Goal: Book appointment/travel/reservation

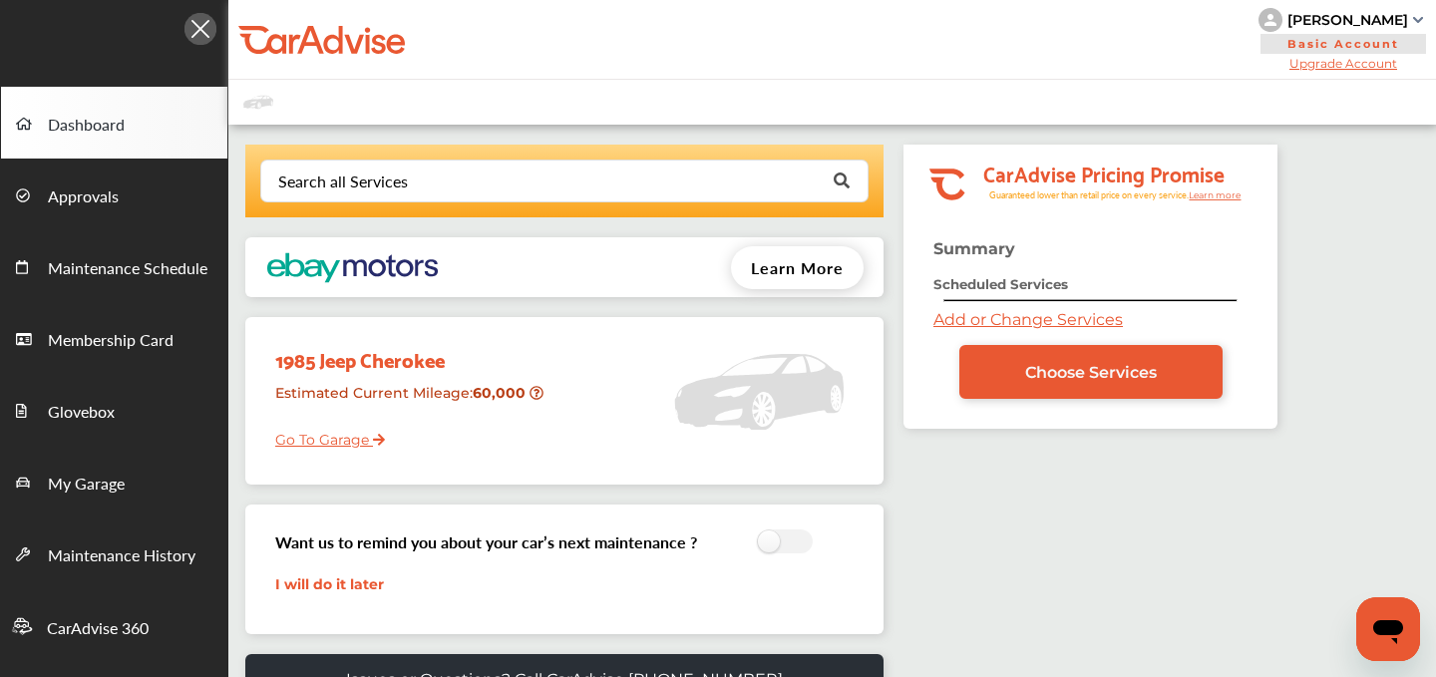
click at [981, 313] on link "Add or Change Services" at bounding box center [1029, 319] width 190 height 19
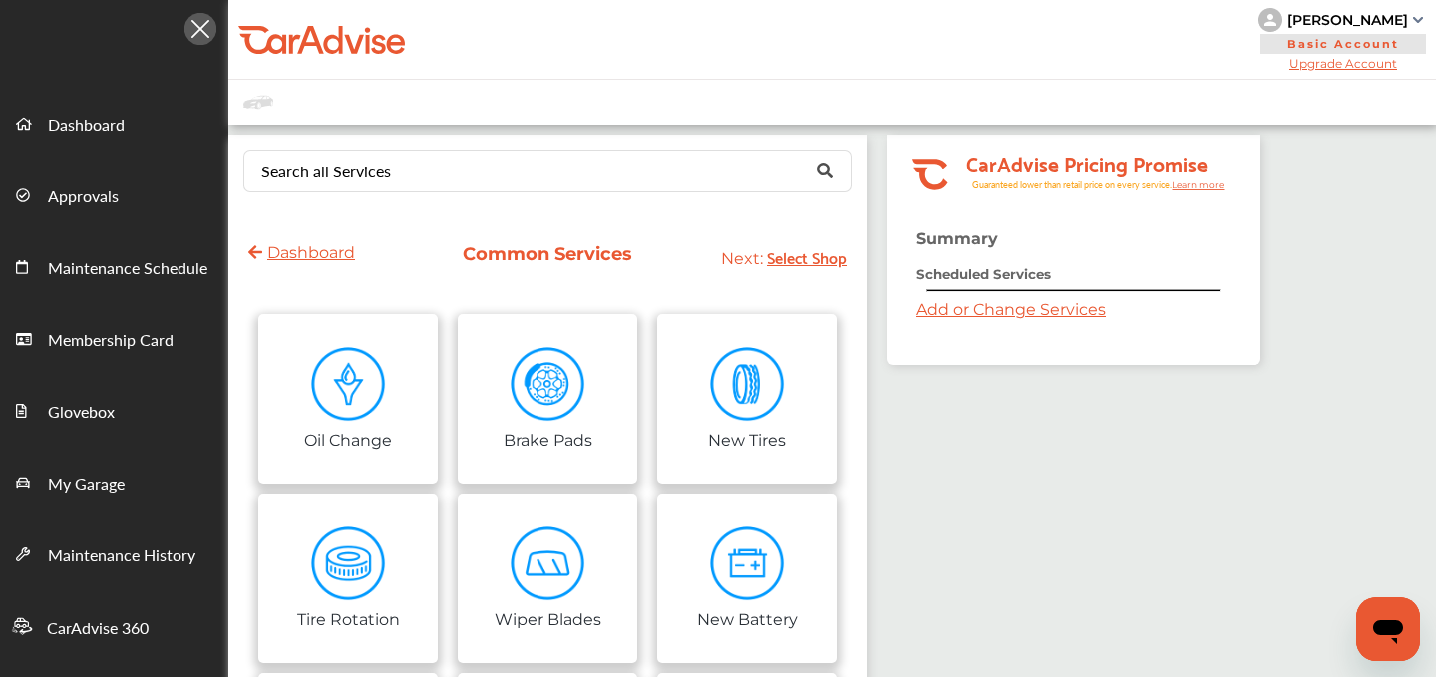
click at [1043, 307] on link "Add or Change Services" at bounding box center [1012, 309] width 190 height 19
click at [939, 310] on link "Add or Change Services" at bounding box center [1012, 309] width 190 height 19
click at [938, 316] on link "Add or Change Services" at bounding box center [1012, 309] width 190 height 19
click at [990, 311] on link "Add or Change Services" at bounding box center [1012, 309] width 190 height 19
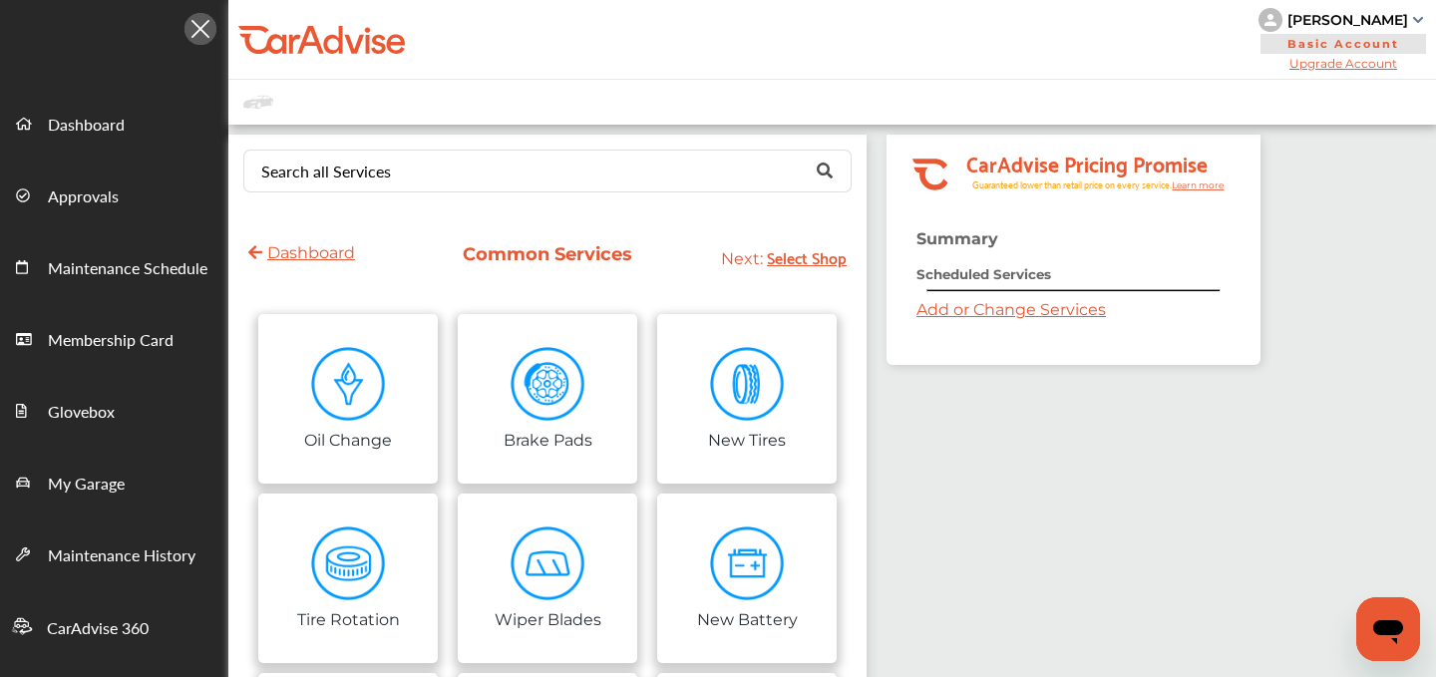
click at [990, 311] on link "Add or Change Services" at bounding box center [1012, 309] width 190 height 19
click at [387, 192] on div "Search all Services Looking for something we don’t seem to have? Contact us." at bounding box center [547, 171] width 608 height 43
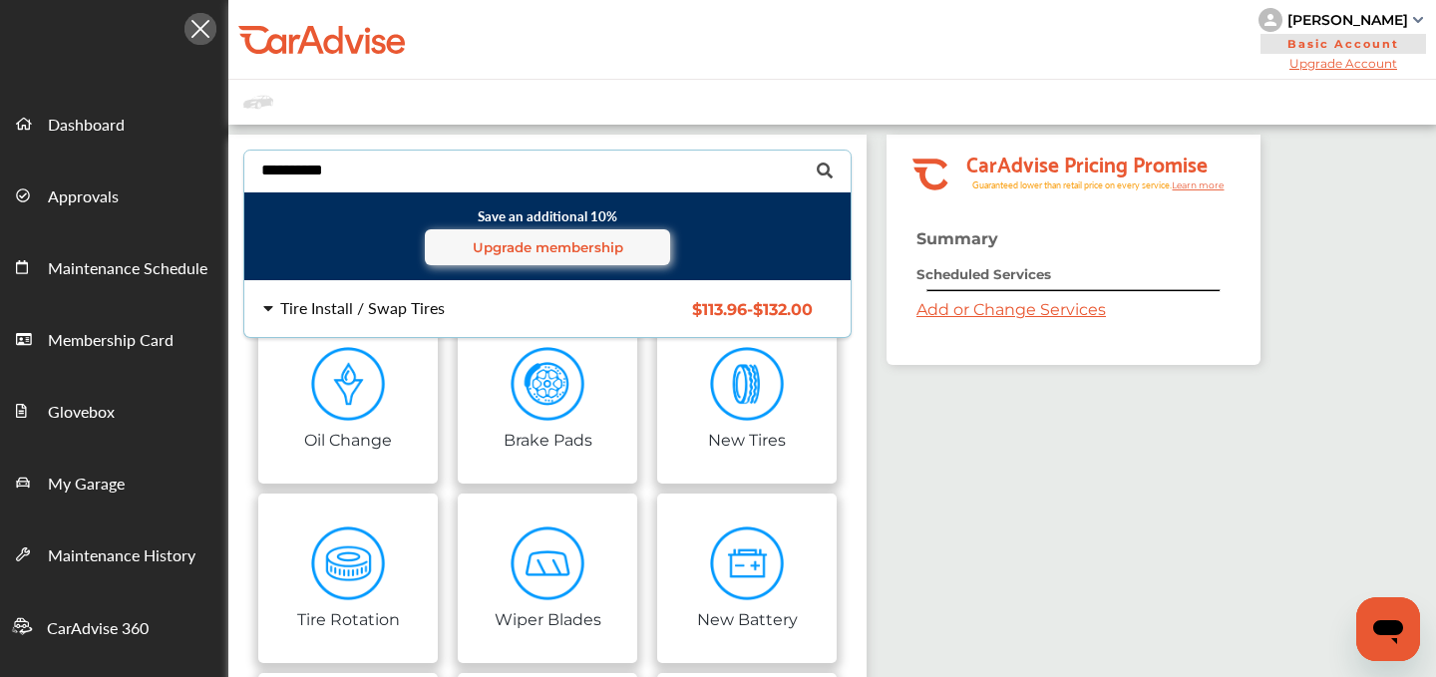
type input "**********"
click at [339, 300] on div "Tire Install / Swap Tires" at bounding box center [362, 308] width 165 height 16
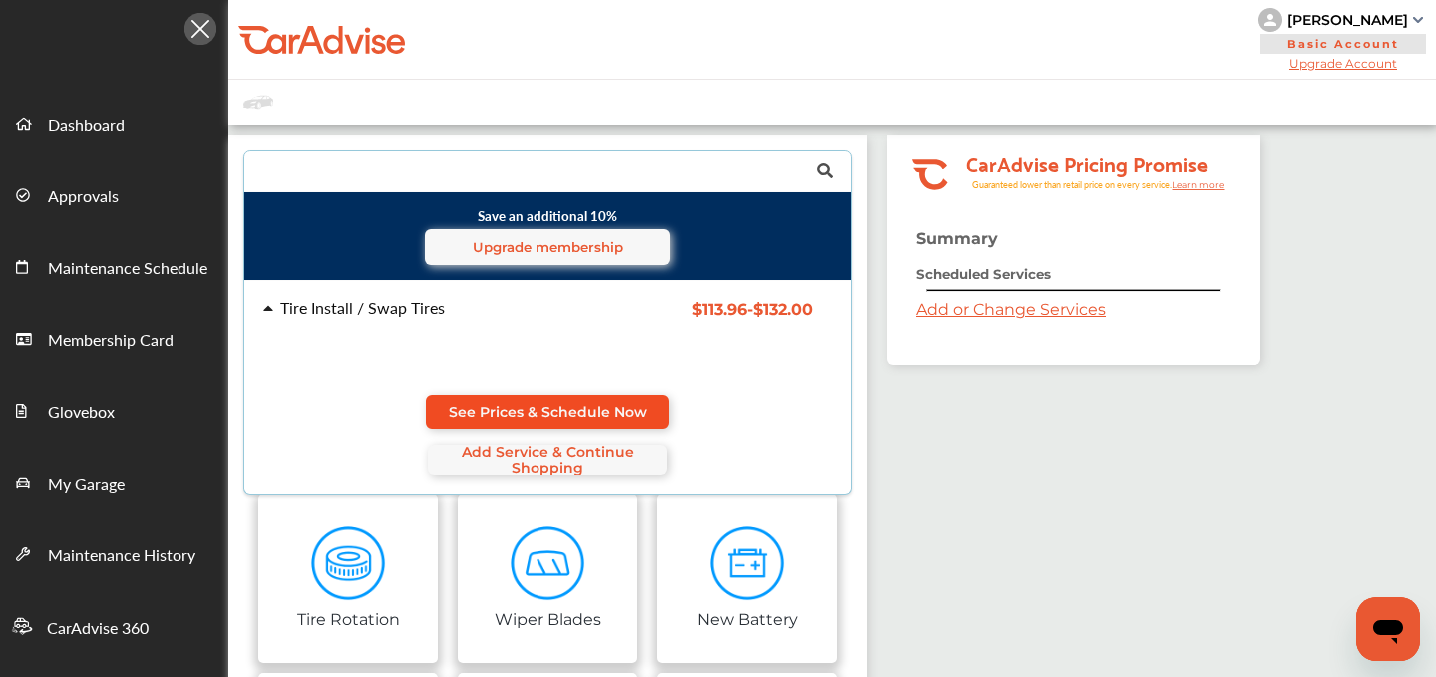
click at [513, 404] on span "See Prices & Schedule Now" at bounding box center [548, 412] width 199 height 16
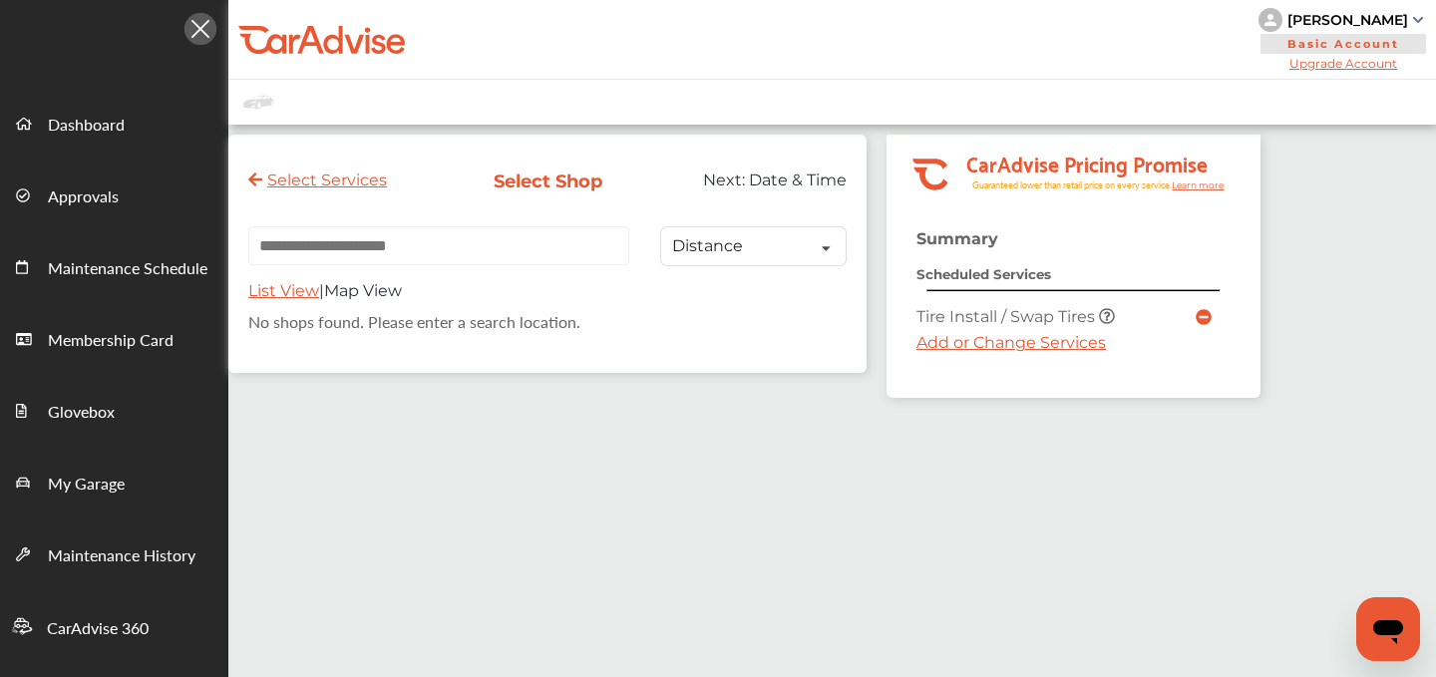
click at [950, 340] on link "Add or Change Services" at bounding box center [1012, 342] width 190 height 19
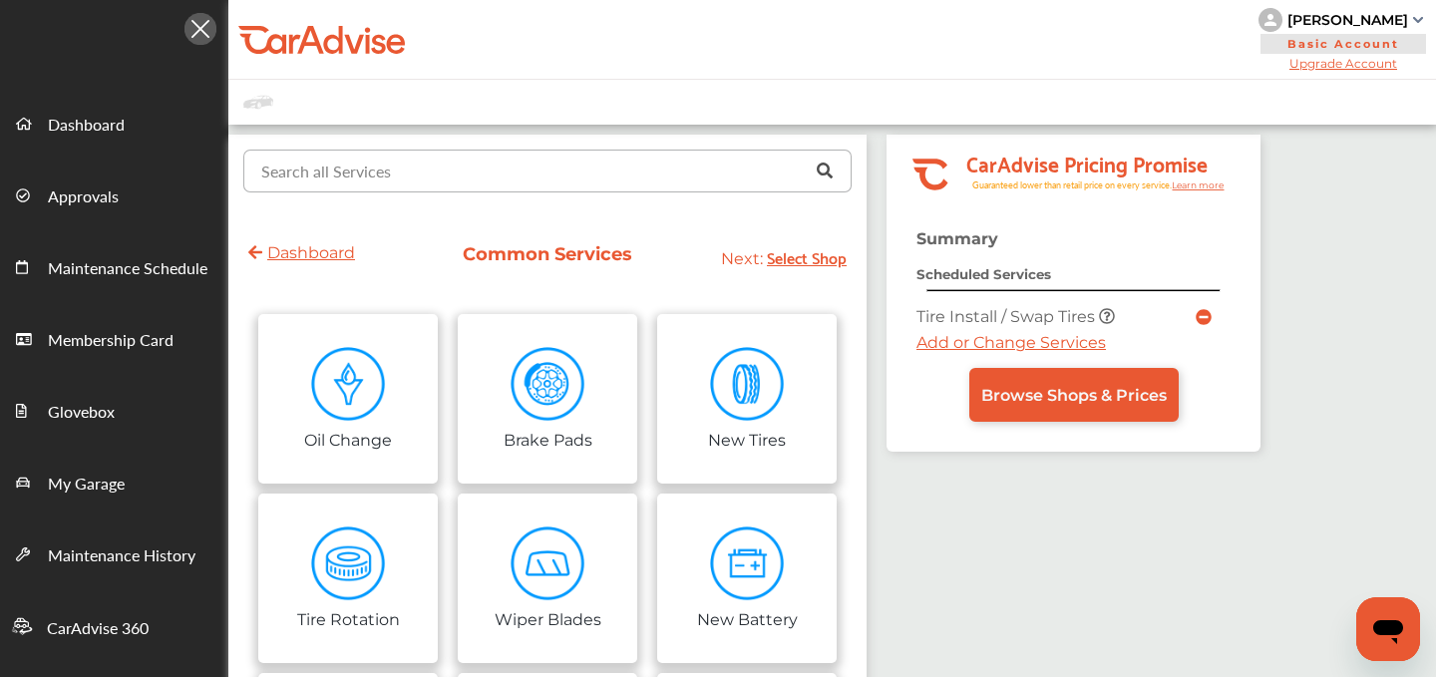
click at [439, 185] on input "text" at bounding box center [543, 170] width 596 height 39
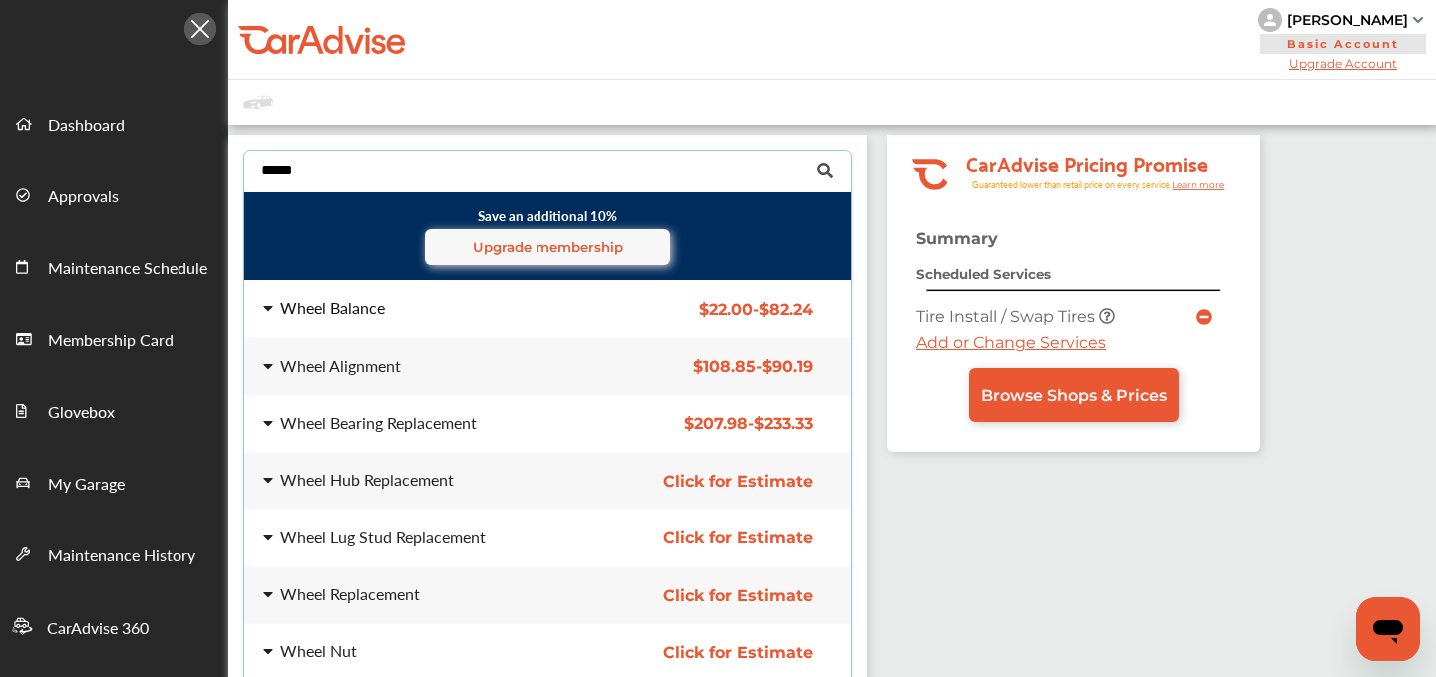
type input "*****"
click at [355, 316] on div "Wheel Balance" at bounding box center [332, 308] width 105 height 16
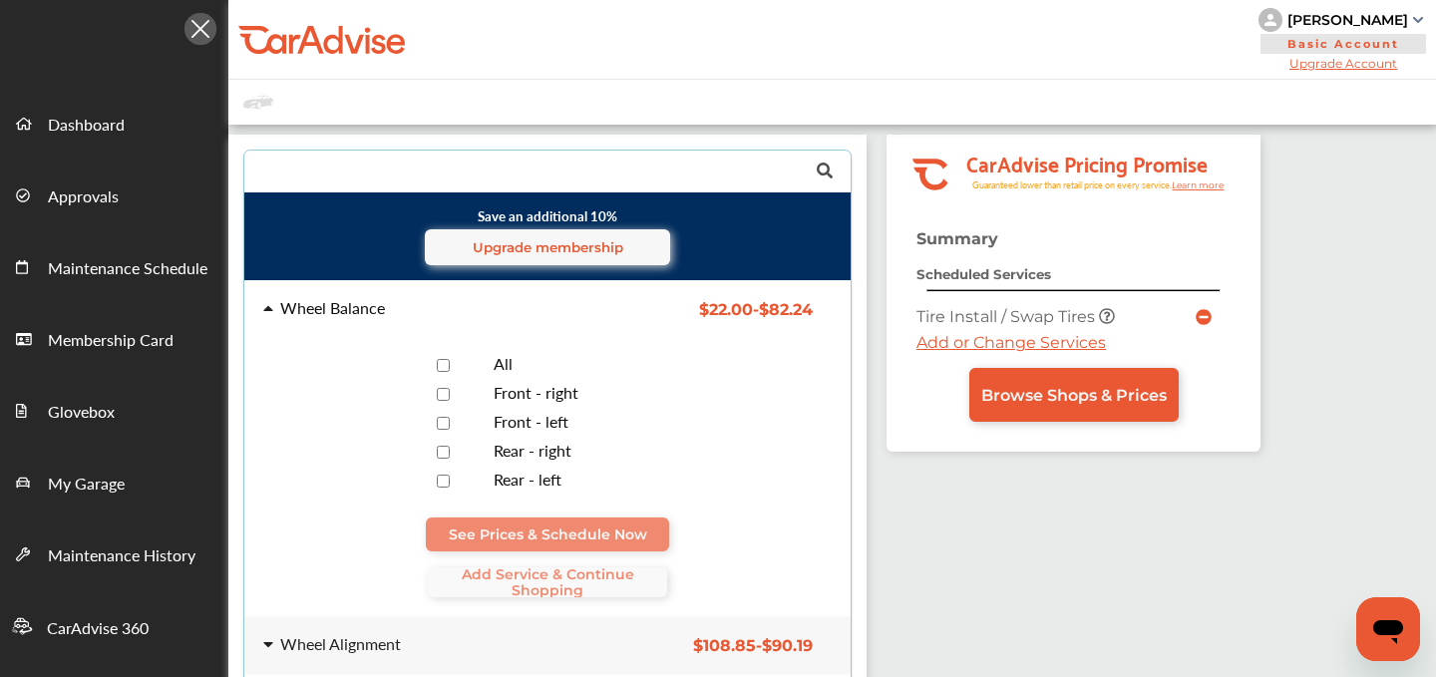
click at [475, 363] on div at bounding box center [443, 365] width 70 height 19
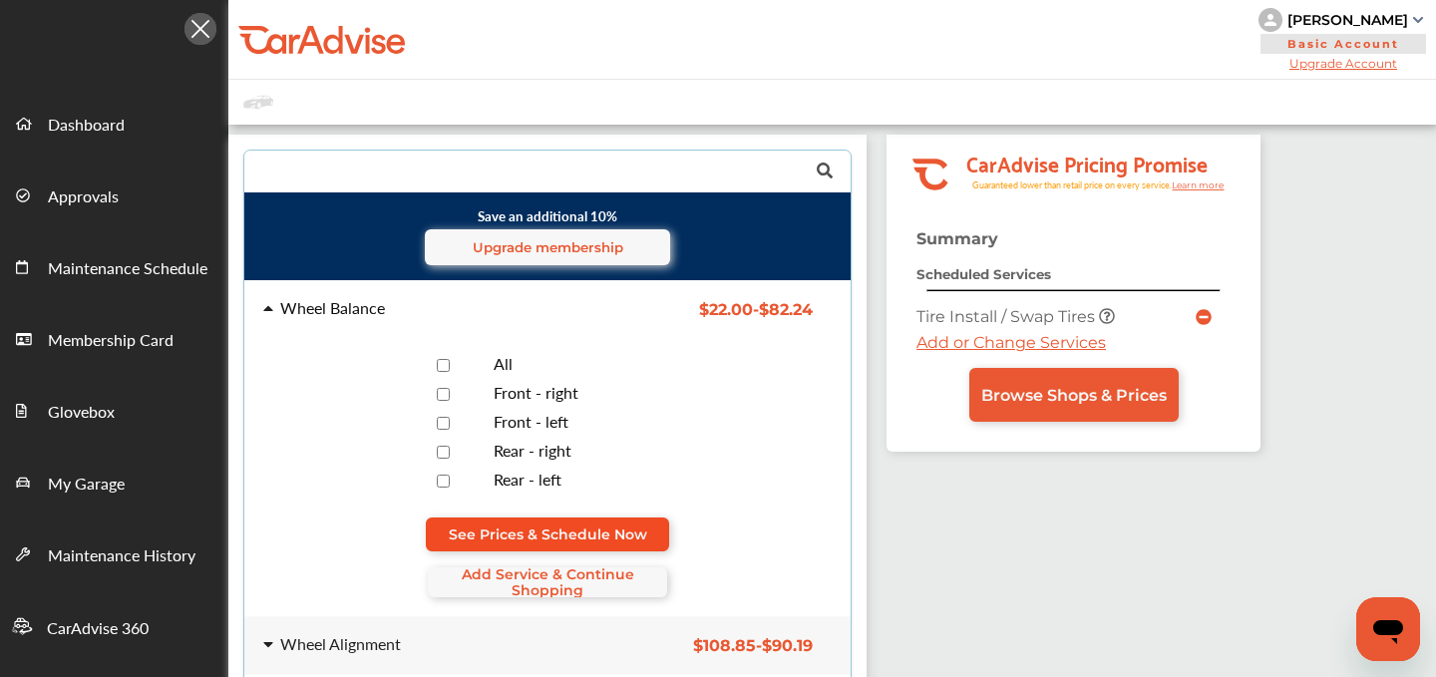
click at [568, 535] on span "See Prices & Schedule Now" at bounding box center [548, 535] width 199 height 16
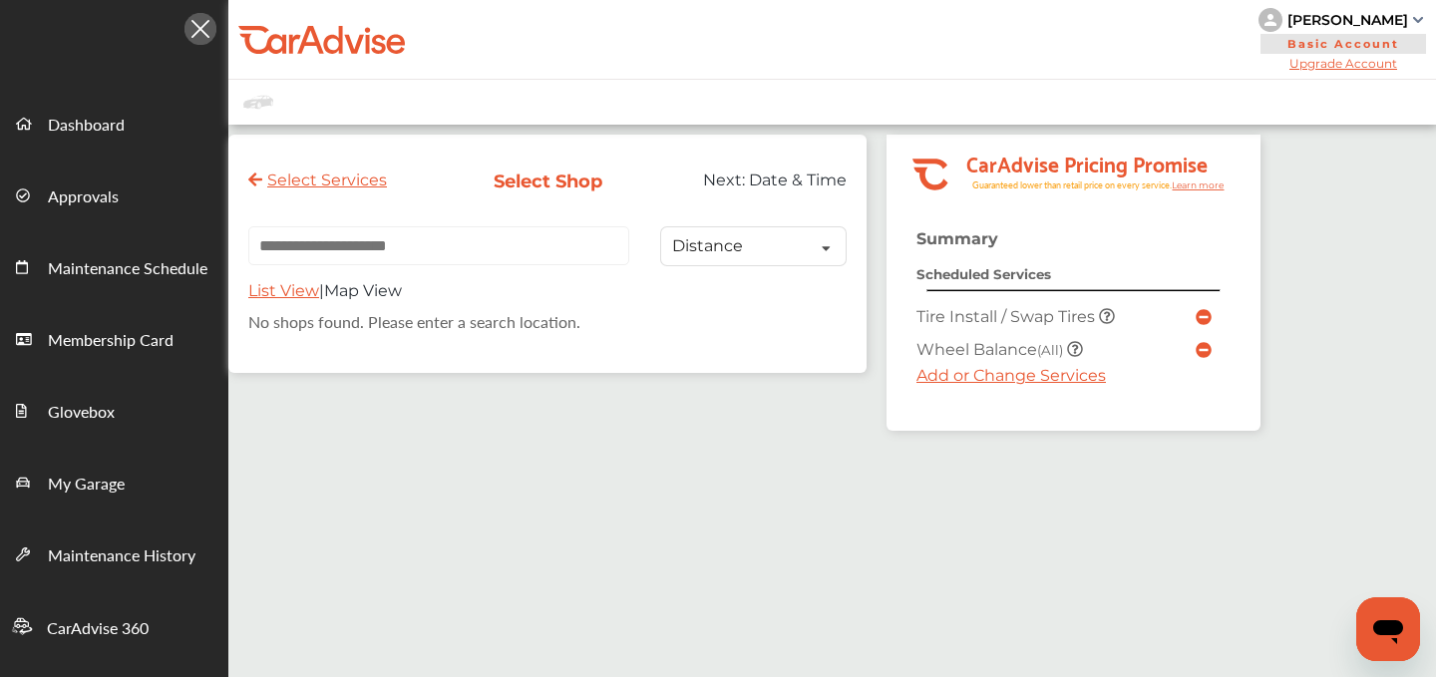
click at [311, 251] on input "text" at bounding box center [438, 245] width 381 height 39
paste input "**********"
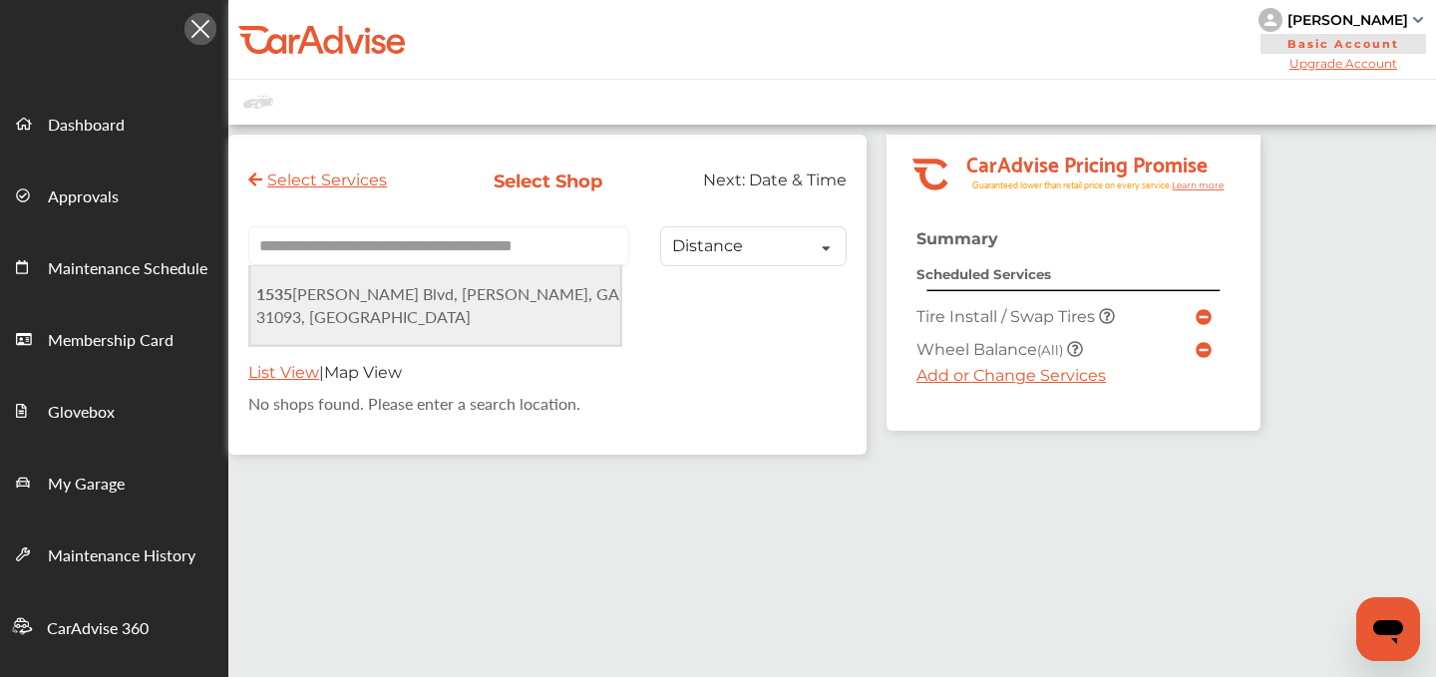
click at [350, 293] on span "[STREET_ADDRESS][PERSON_NAME][PERSON_NAME]" at bounding box center [437, 305] width 362 height 46
type input "**********"
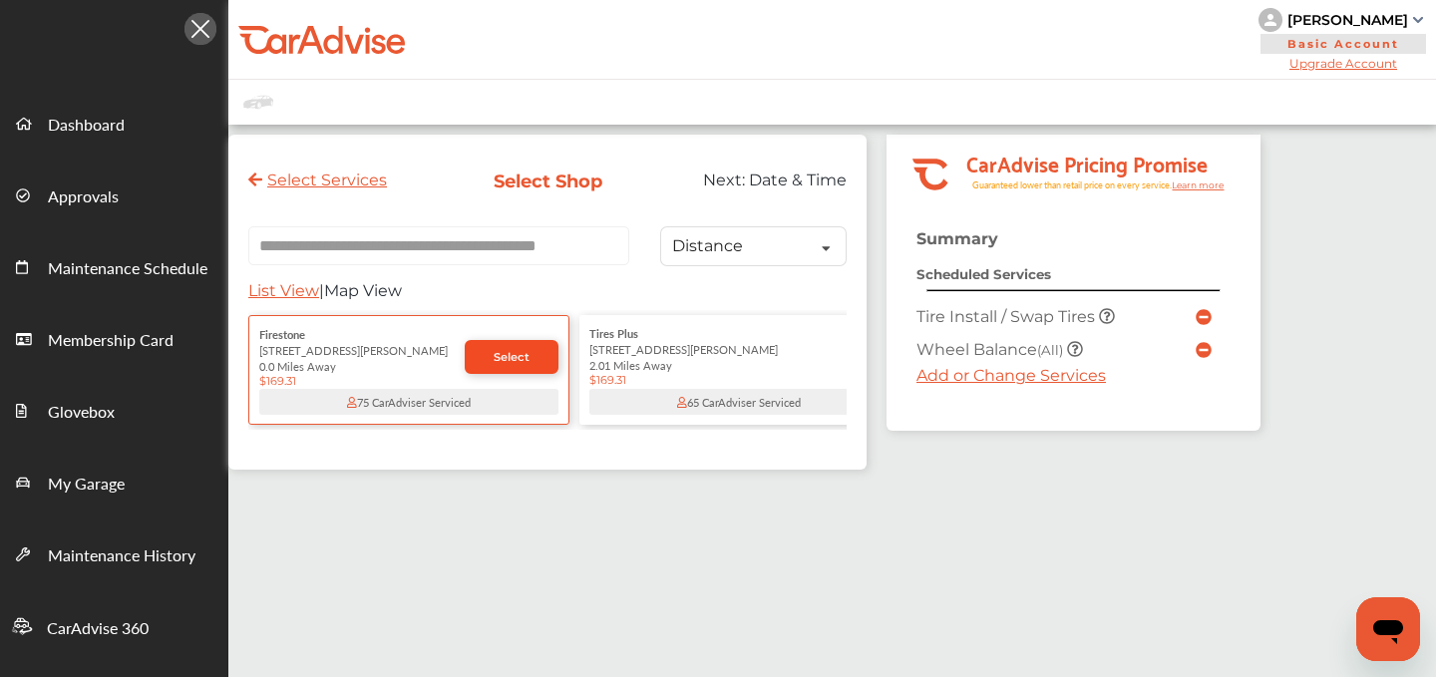
click at [491, 358] on link "Select" at bounding box center [512, 357] width 94 height 34
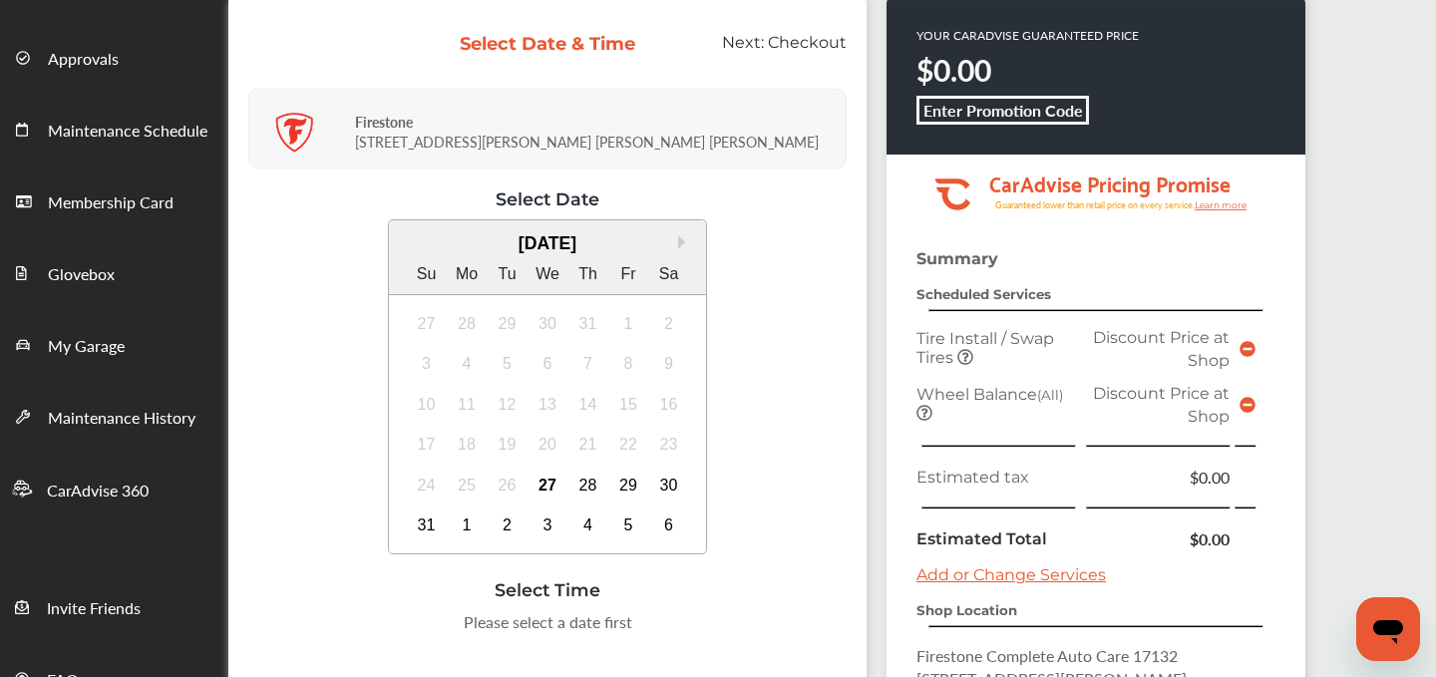
scroll to position [141, 0]
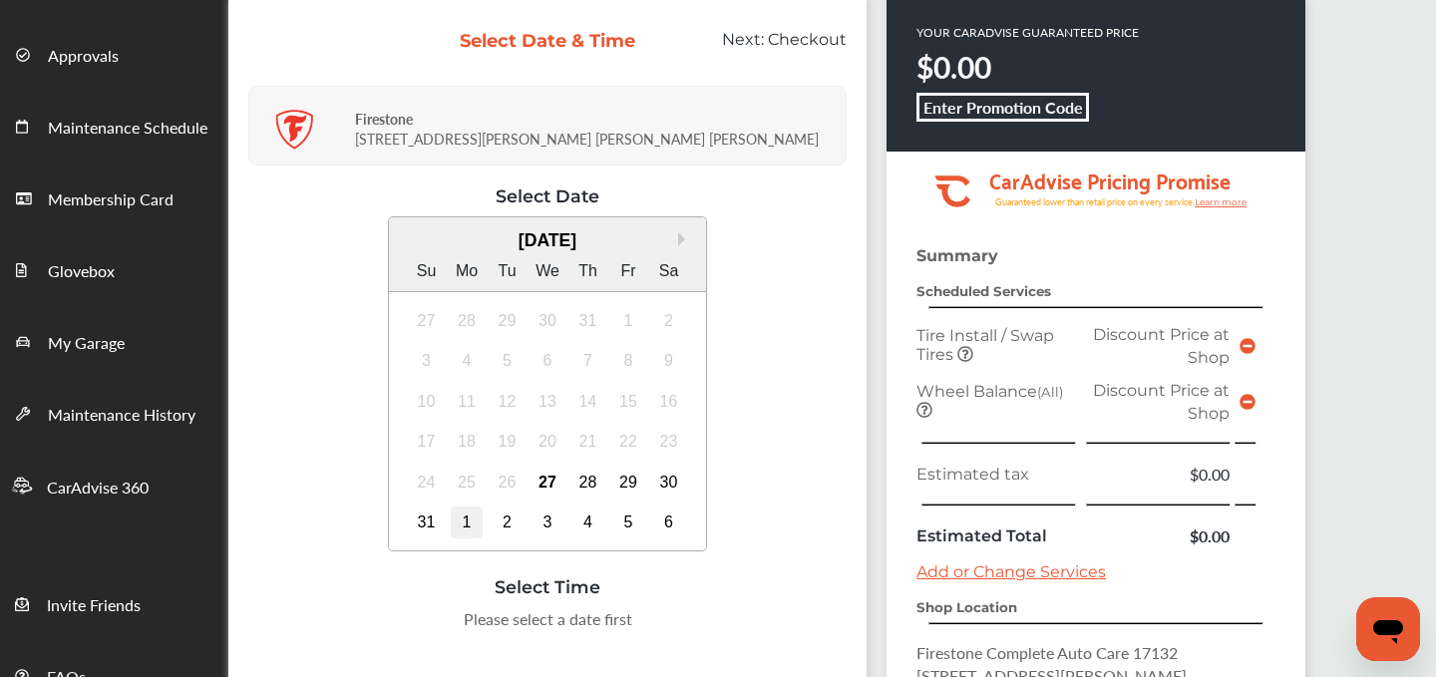
click at [457, 520] on div "1" at bounding box center [467, 523] width 32 height 32
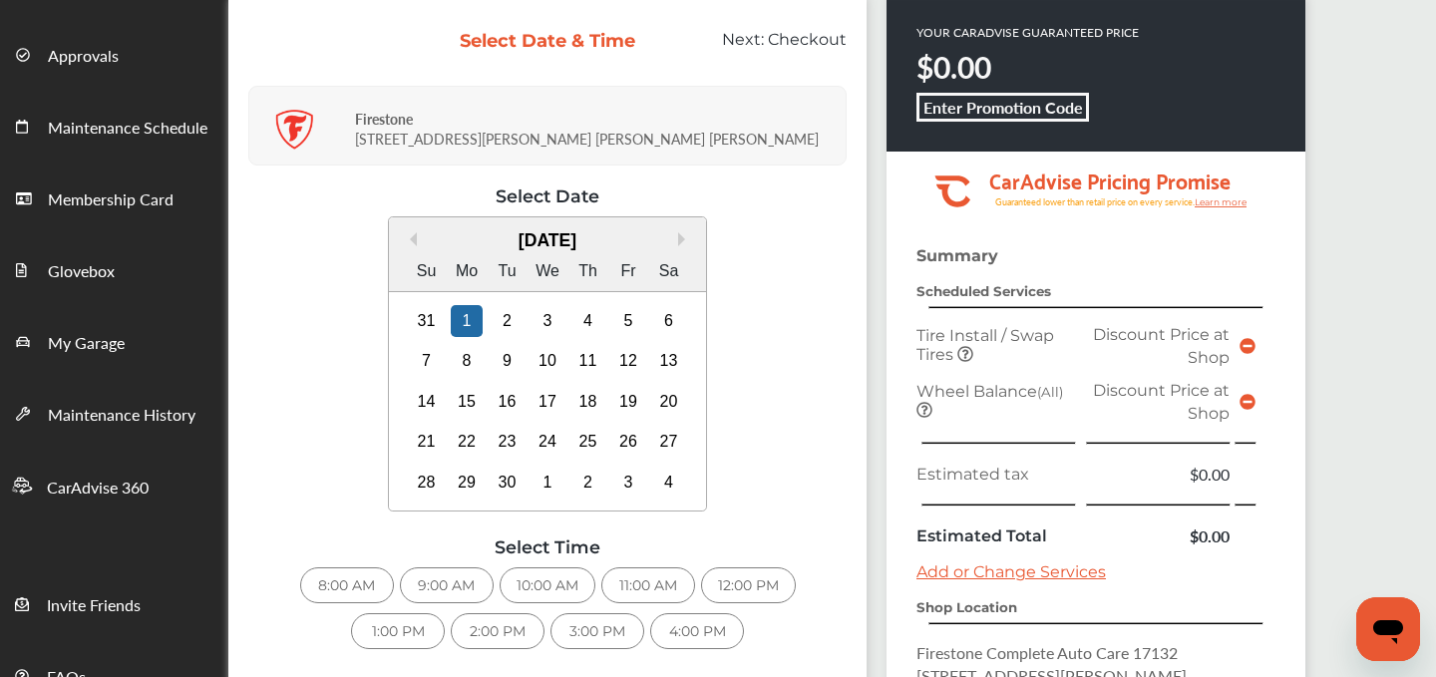
click at [616, 628] on div "3:00 PM" at bounding box center [598, 631] width 94 height 36
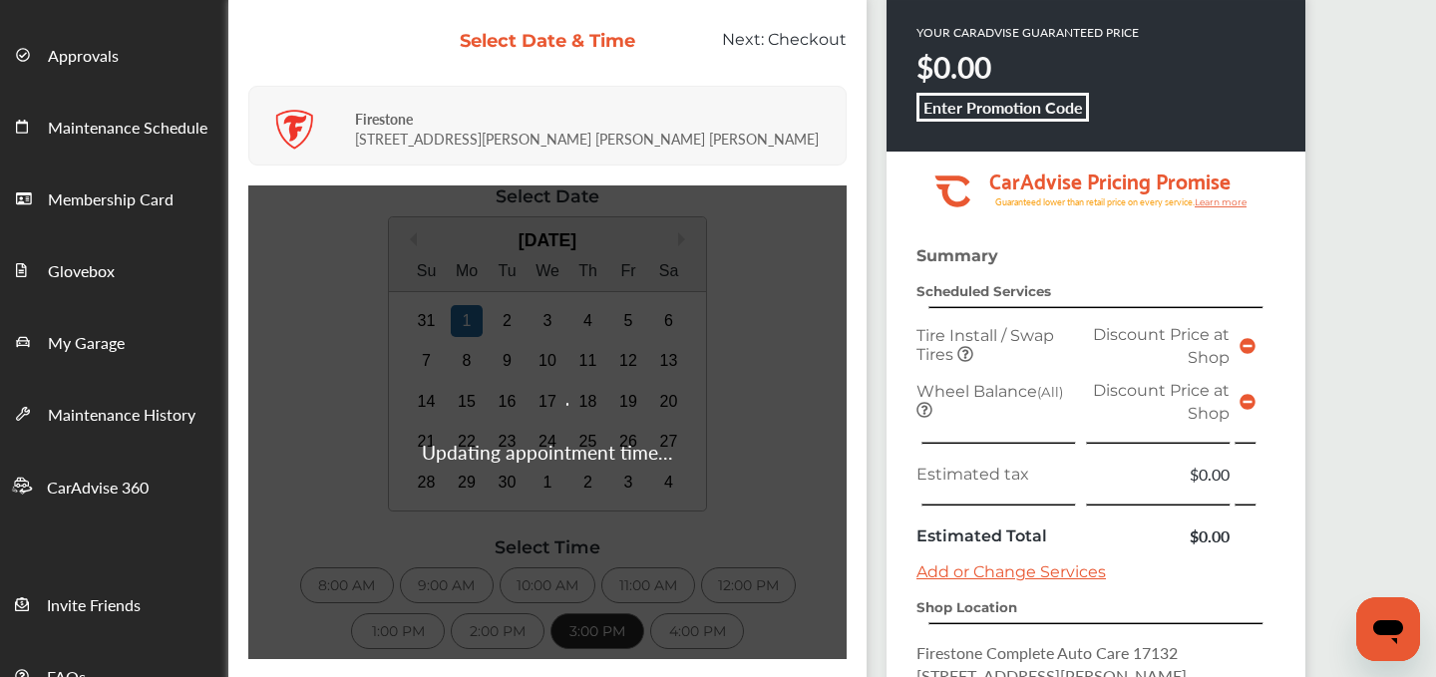
scroll to position [319, 0]
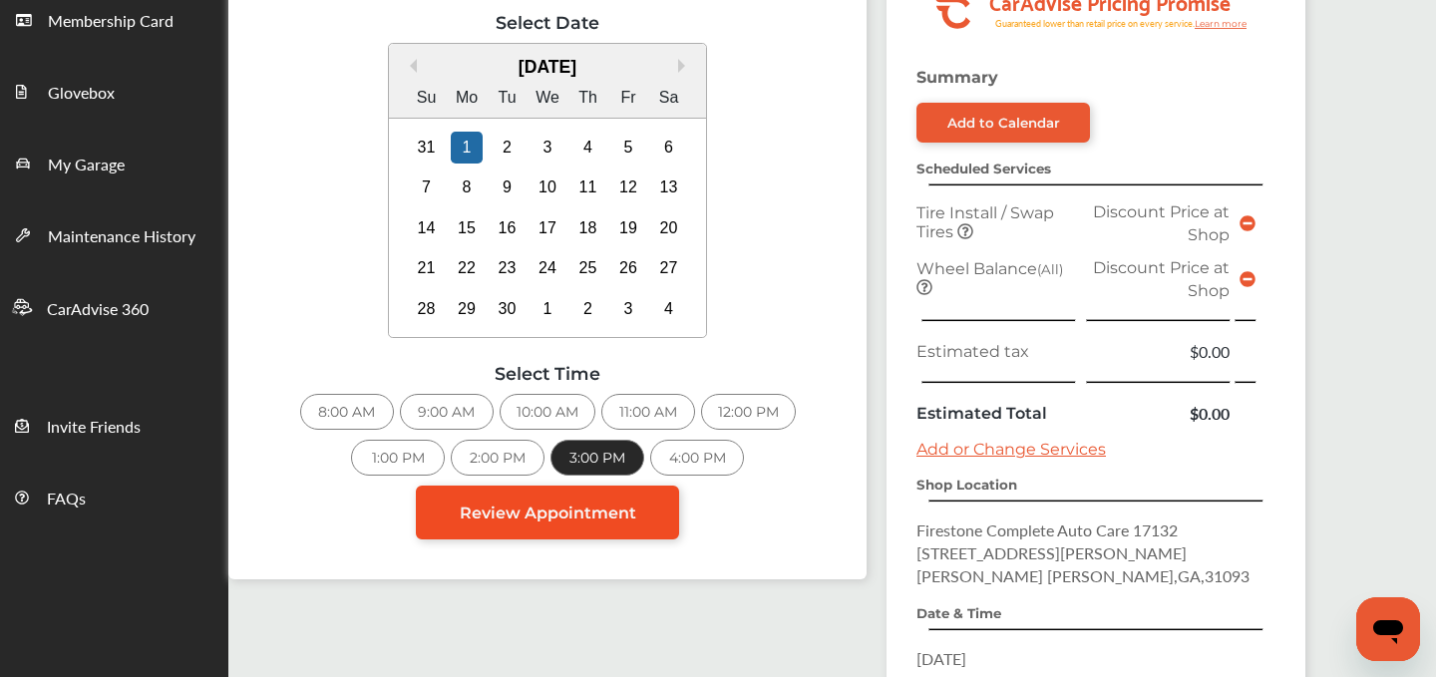
click at [583, 534] on link "Review Appointment" at bounding box center [547, 513] width 263 height 54
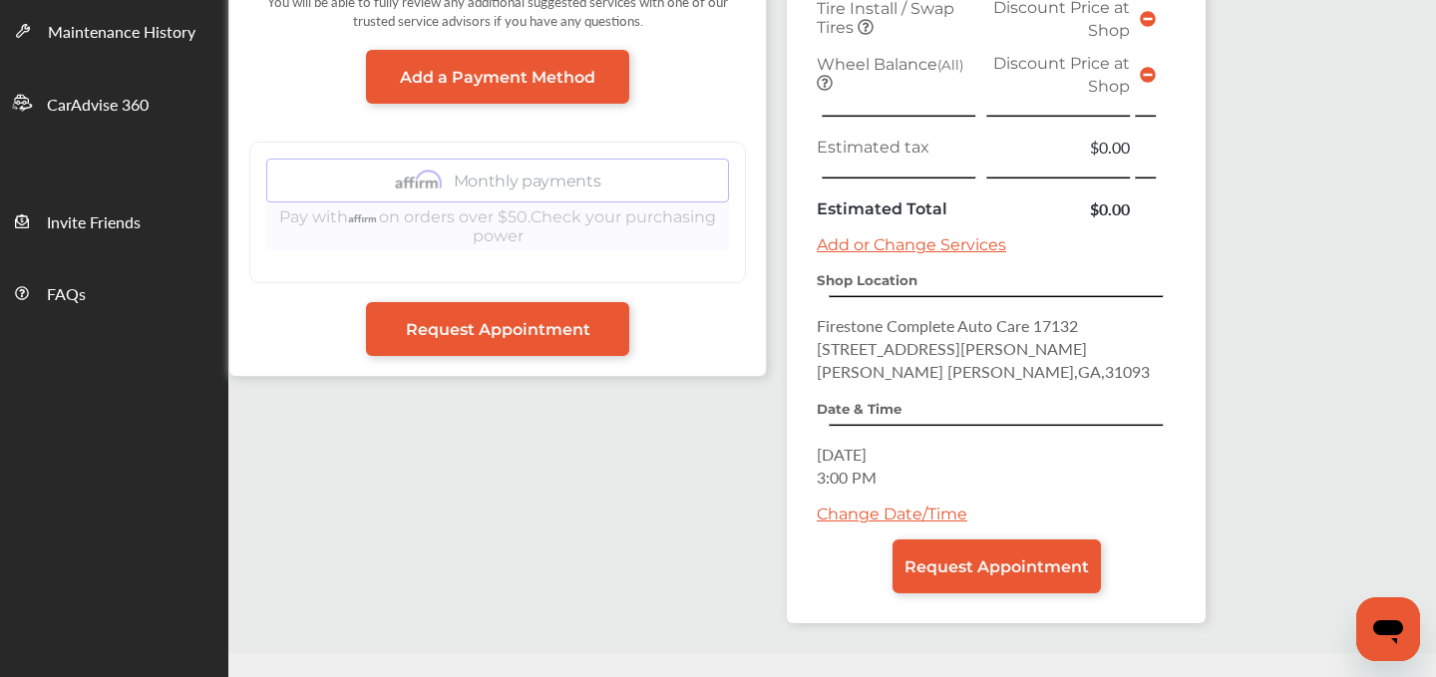
scroll to position [572, 0]
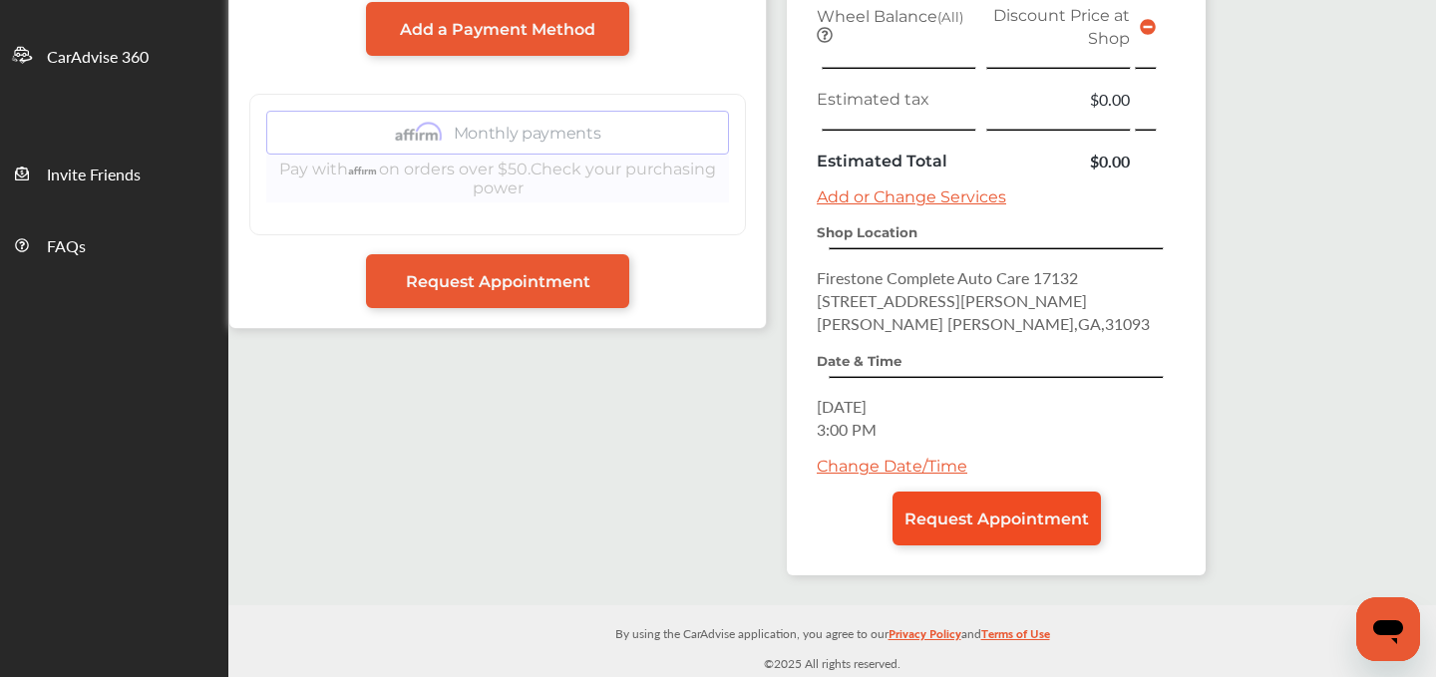
click at [946, 506] on link "Request Appointment" at bounding box center [997, 519] width 208 height 54
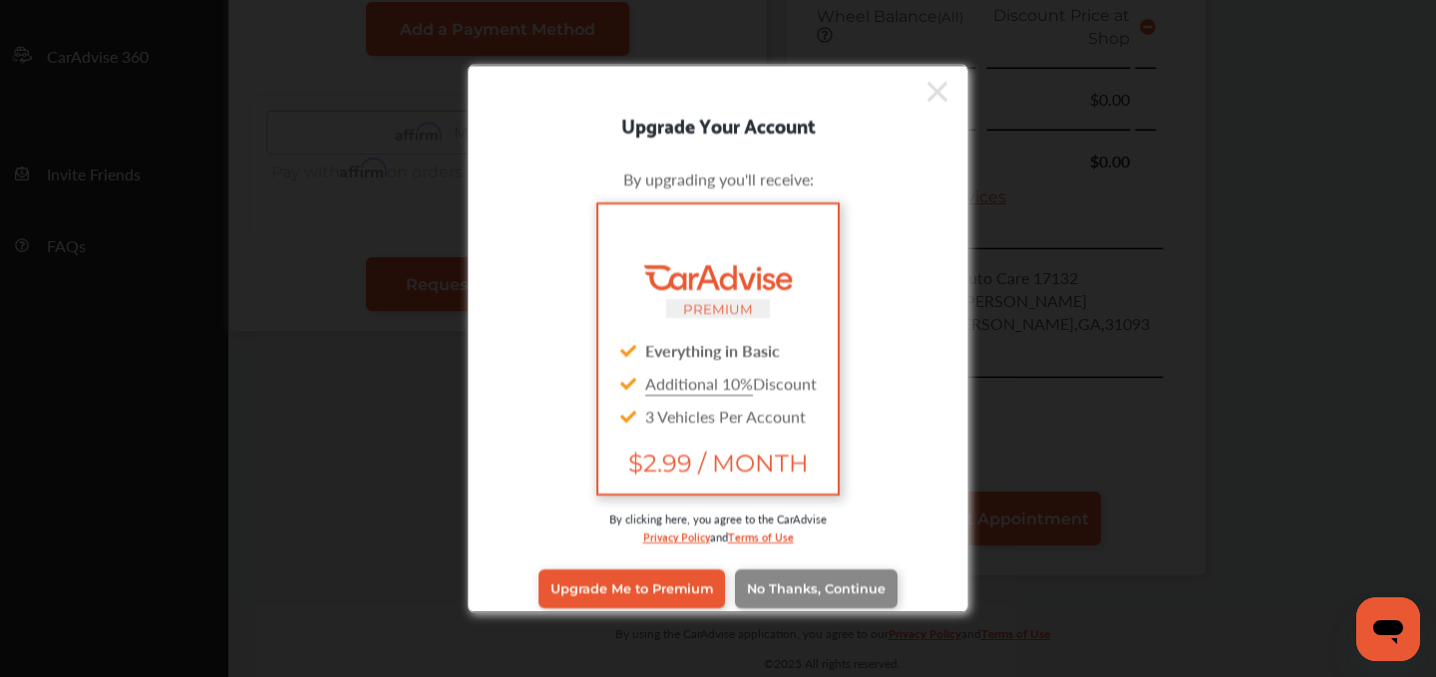
click at [801, 576] on link "No Thanks, Continue" at bounding box center [816, 589] width 163 height 38
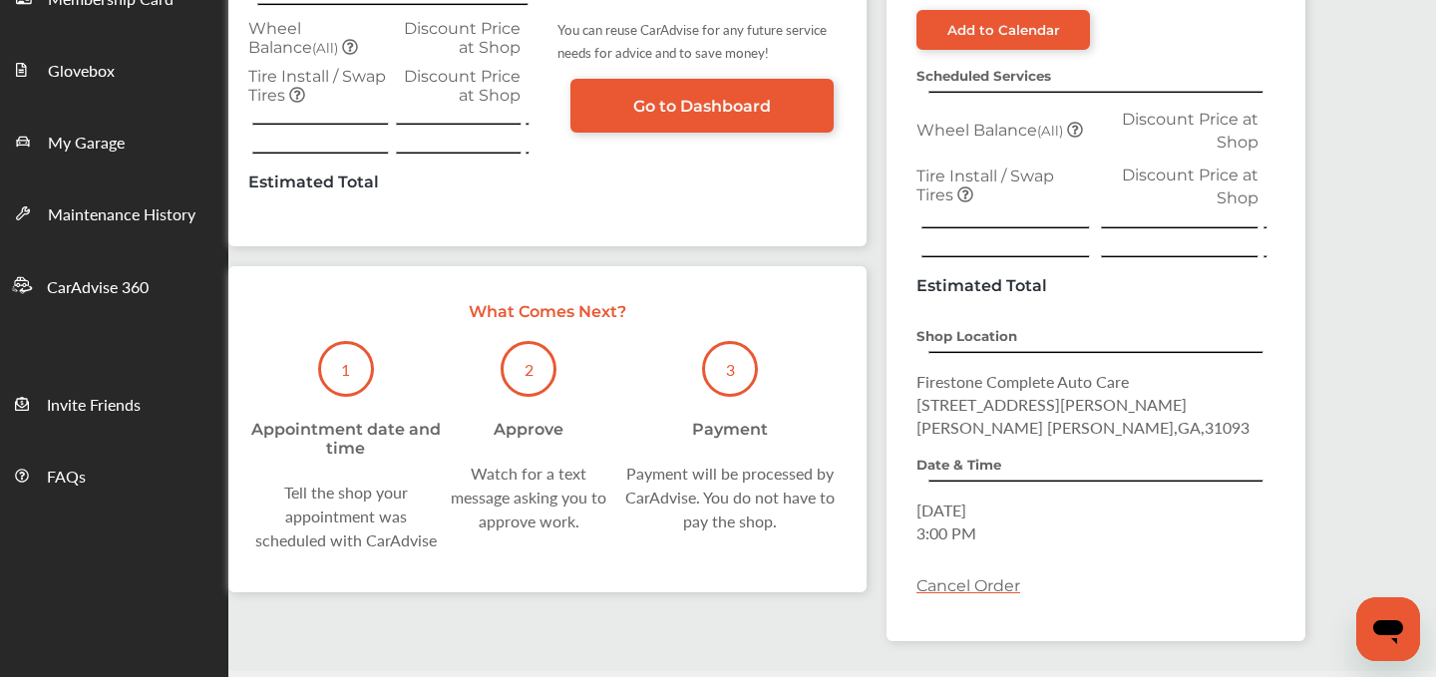
scroll to position [409, 0]
